Goal: Transaction & Acquisition: Purchase product/service

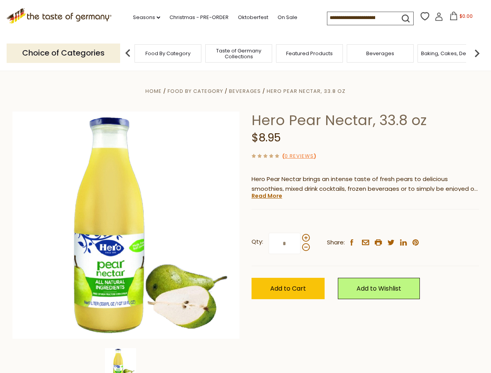
click at [245, 187] on div "Home Food By Category [GEOGRAPHIC_DATA] Hero Pear Nectar, 33.8 oz Hero Pear Nec…" at bounding box center [246, 235] width 478 height 299
click at [143, 17] on link "Seasons dropdown_arrow" at bounding box center [146, 17] width 27 height 9
click at [361, 18] on input at bounding box center [360, 17] width 66 height 11
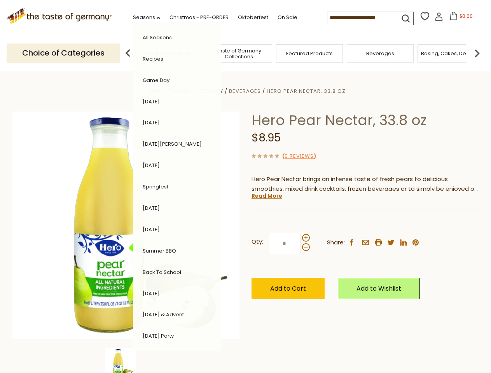
click at [459, 18] on span "$0.00" at bounding box center [465, 16] width 13 height 7
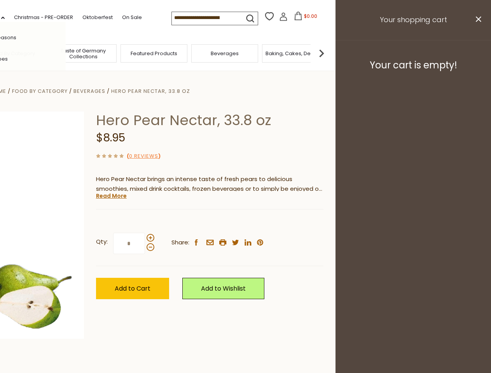
click at [66, 53] on div "All Seasons Recipes Game Day [DATE] [DATE] [DATE][PERSON_NAME] [DATE] Springfes…" at bounding box center [21, 187] width 88 height 330
click at [329, 53] on img at bounding box center [322, 53] width 16 height 16
click at [245, 222] on div "Home Food By Category [GEOGRAPHIC_DATA] Hero Pear Nectar, 33.8 oz Hero Pear Nec…" at bounding box center [90, 235] width 478 height 299
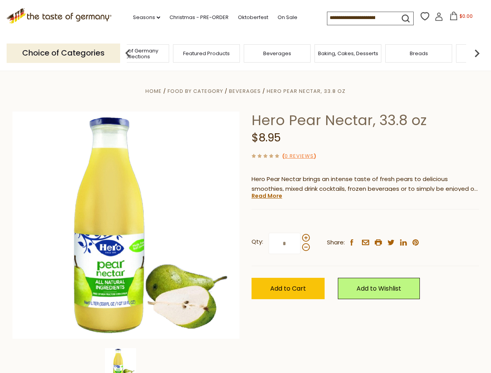
click at [126, 361] on img at bounding box center [120, 363] width 31 height 31
click at [266, 196] on link "Read More" at bounding box center [266, 196] width 31 height 8
